Goal: Information Seeking & Learning: Stay updated

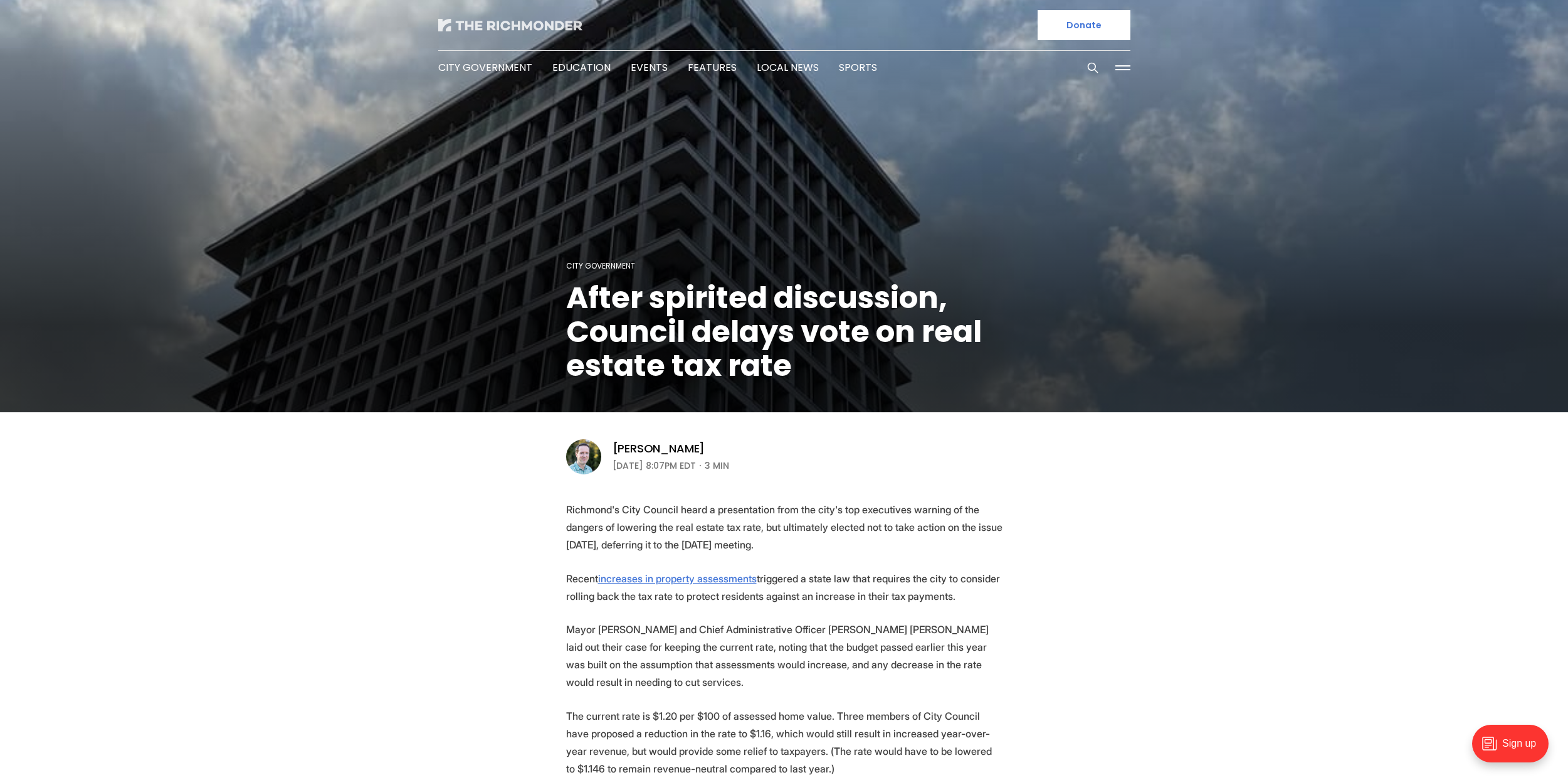
click at [503, 27] on img at bounding box center [510, 25] width 144 height 13
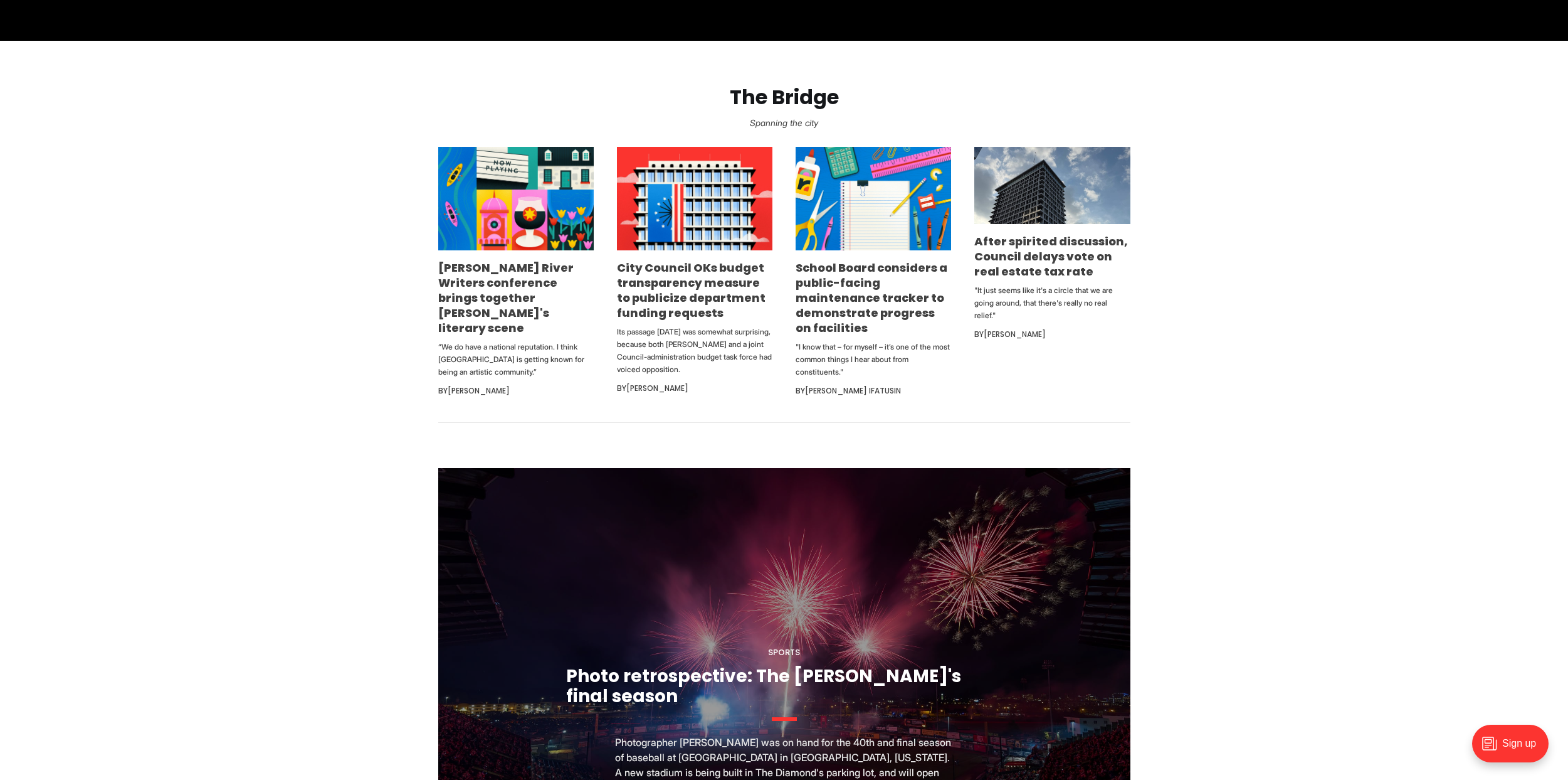
scroll to position [713, 0]
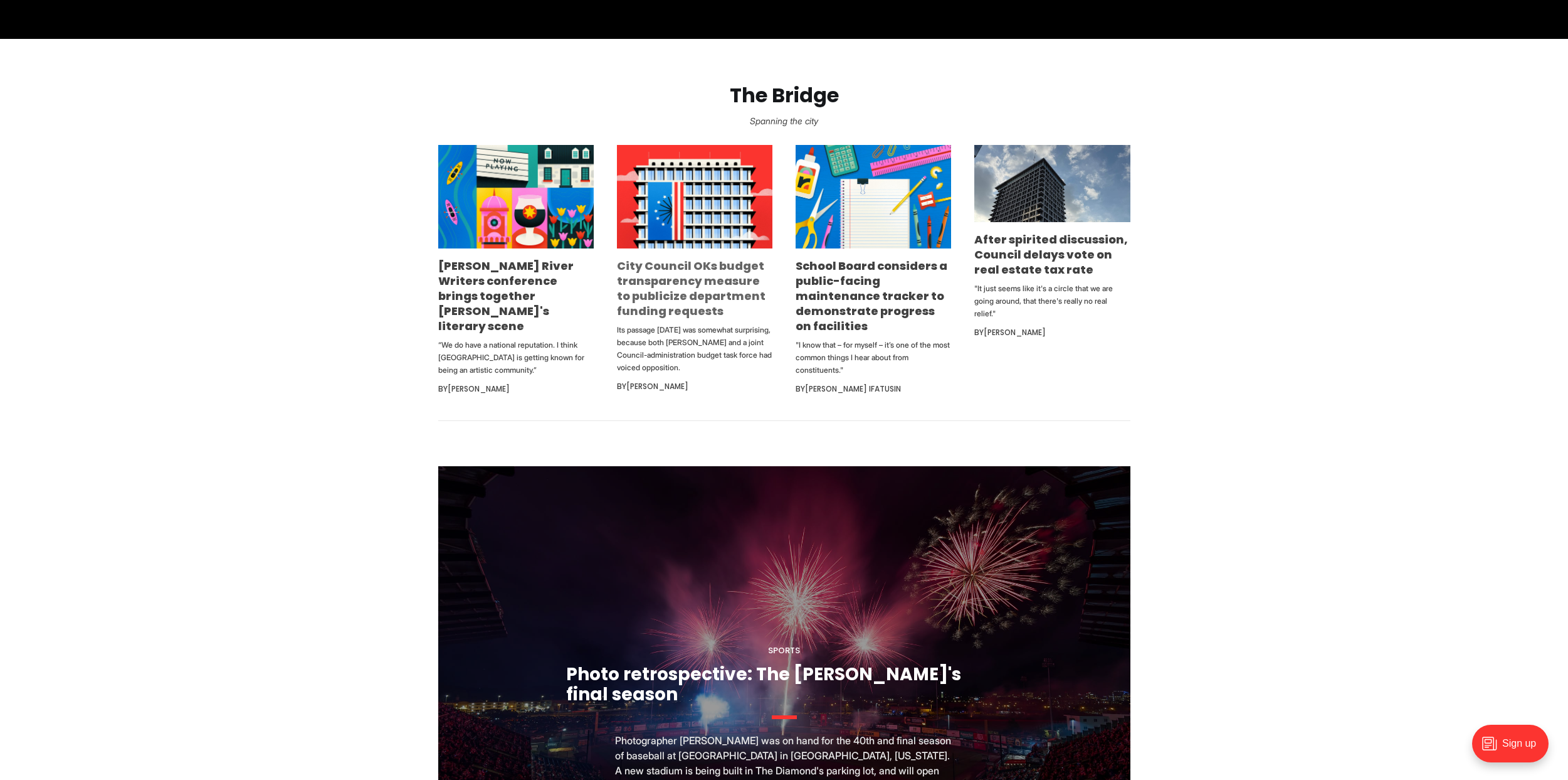
click at [674, 283] on link "City Council OKs budget transparency measure to publicize department funding re…" at bounding box center [692, 288] width 149 height 61
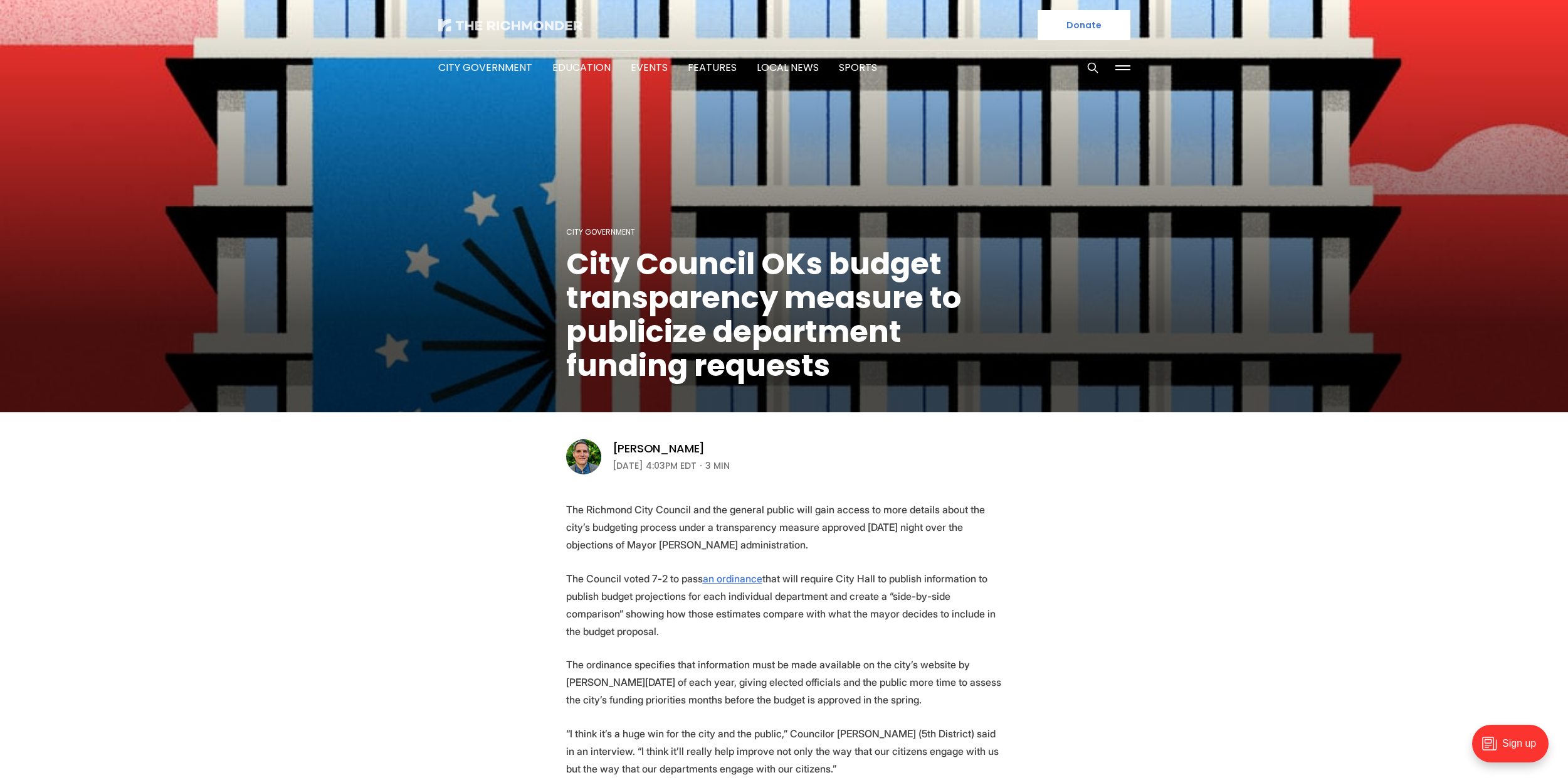
click at [488, 22] on img at bounding box center [510, 25] width 144 height 13
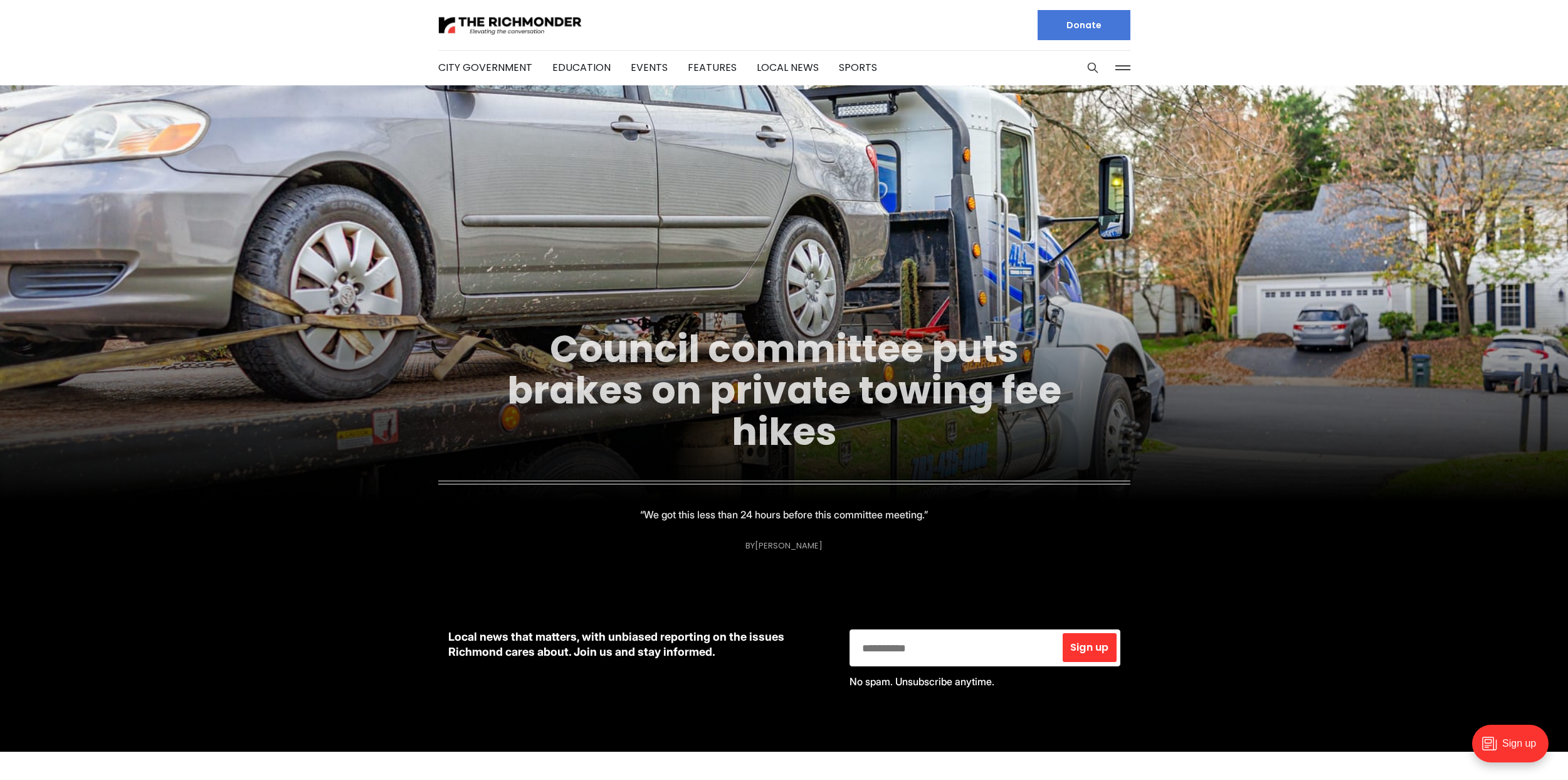
click at [716, 344] on link "Council committee puts brakes on private towing fee hikes" at bounding box center [784, 390] width 555 height 136
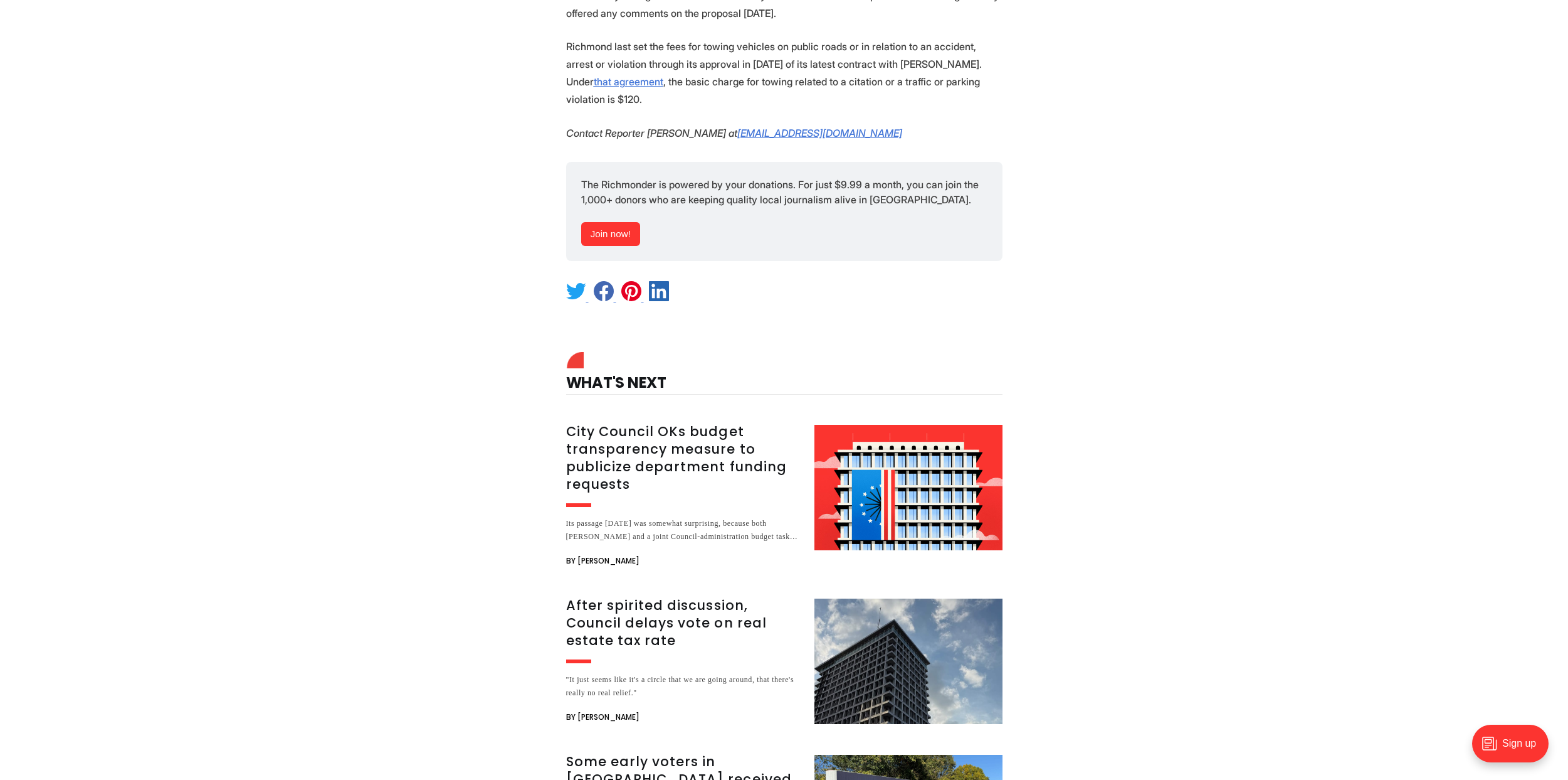
scroll to position [1541, 0]
